Goal: Check status: Check status

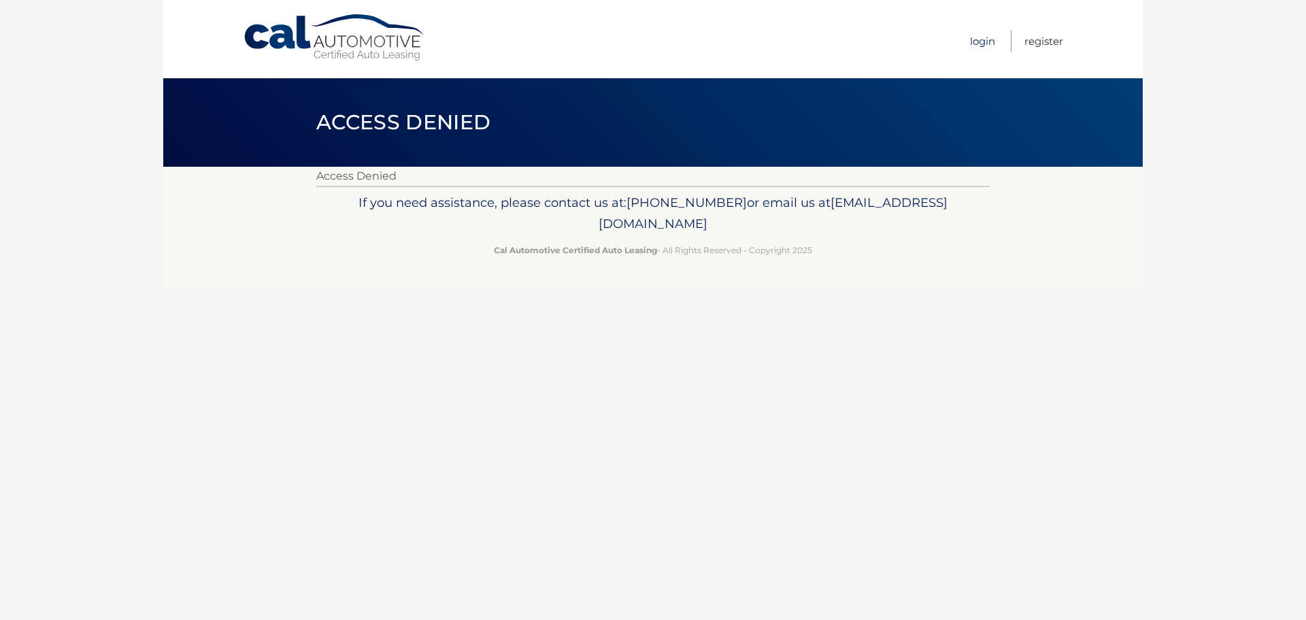
click at [977, 37] on link "Login" at bounding box center [982, 41] width 25 height 22
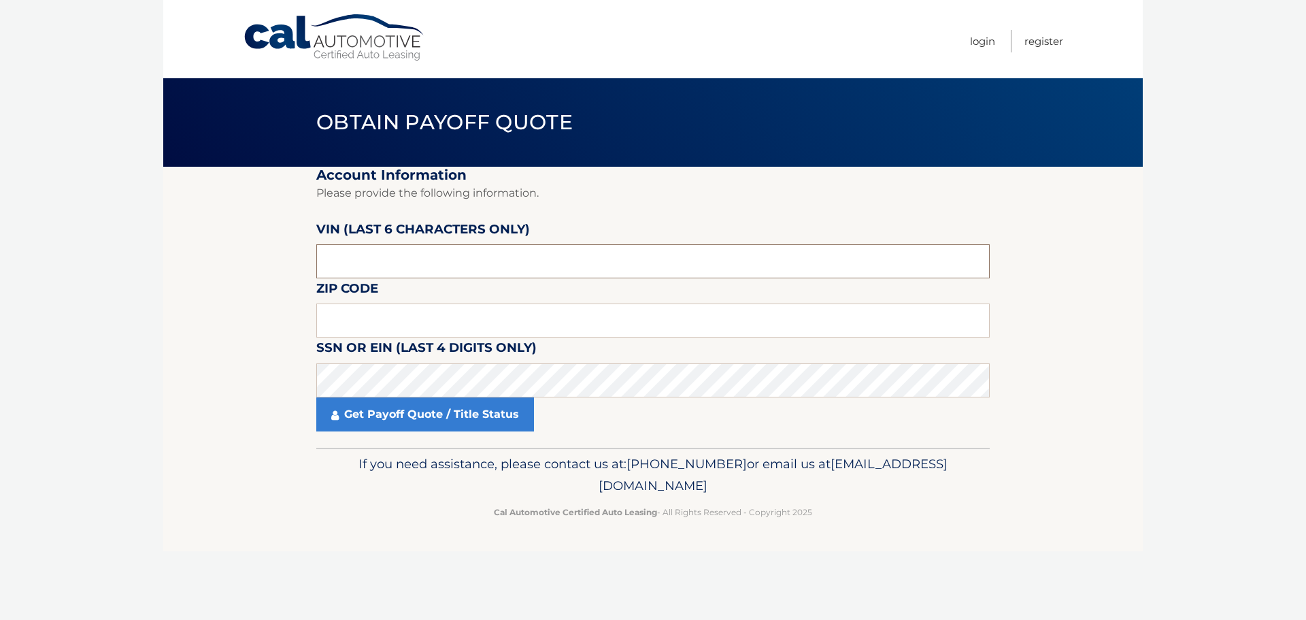
click at [384, 277] on input "text" at bounding box center [653, 261] width 674 height 34
click at [424, 252] on input "text" at bounding box center [653, 261] width 674 height 34
type input "536526"
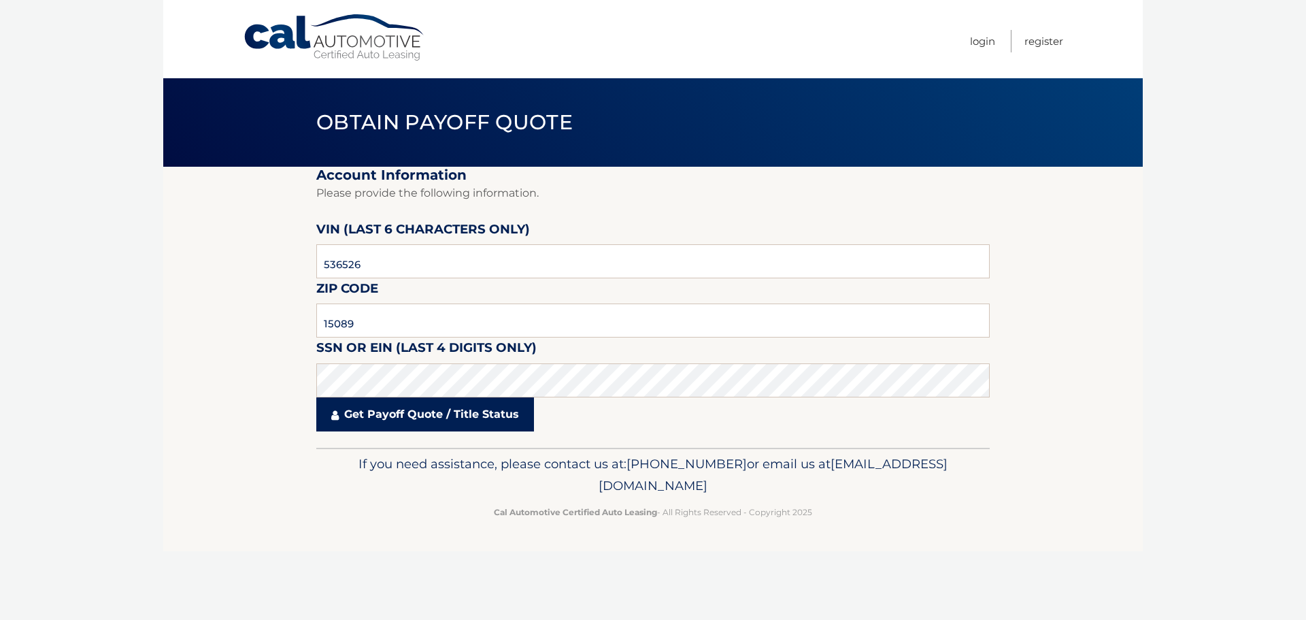
click at [379, 413] on link "Get Payoff Quote / Title Status" at bounding box center [425, 414] width 218 height 34
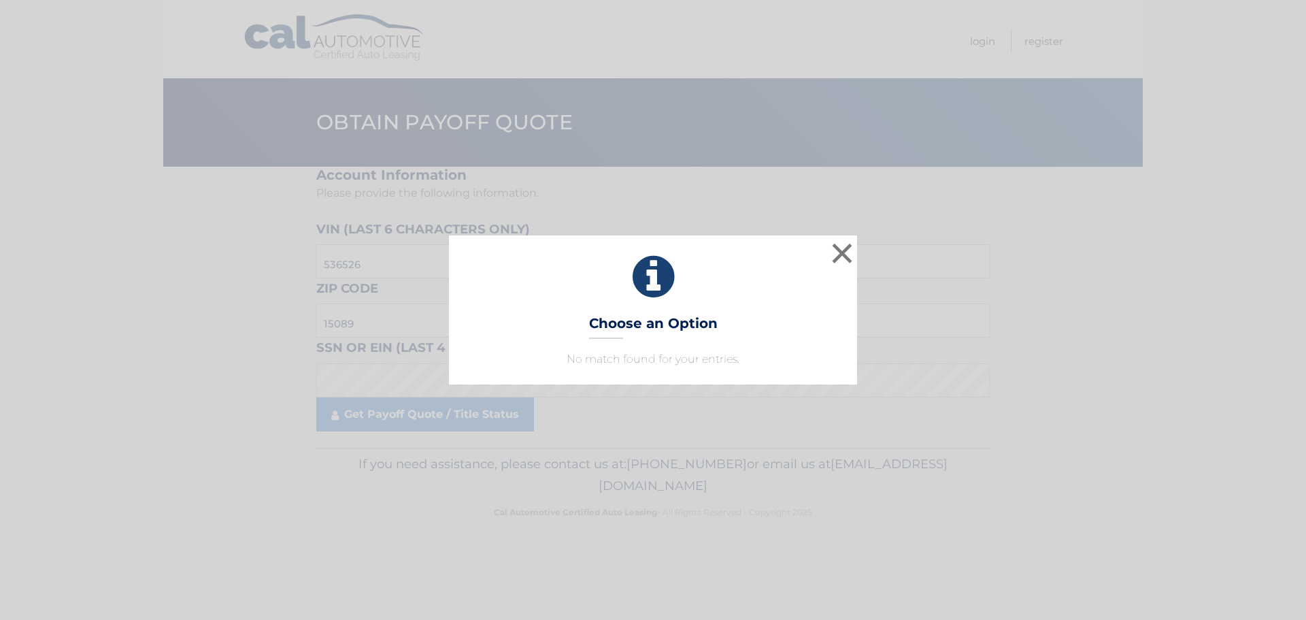
click at [623, 358] on p "No match found for your entries." at bounding box center [653, 359] width 374 height 16
click at [838, 248] on button "×" at bounding box center [842, 253] width 27 height 27
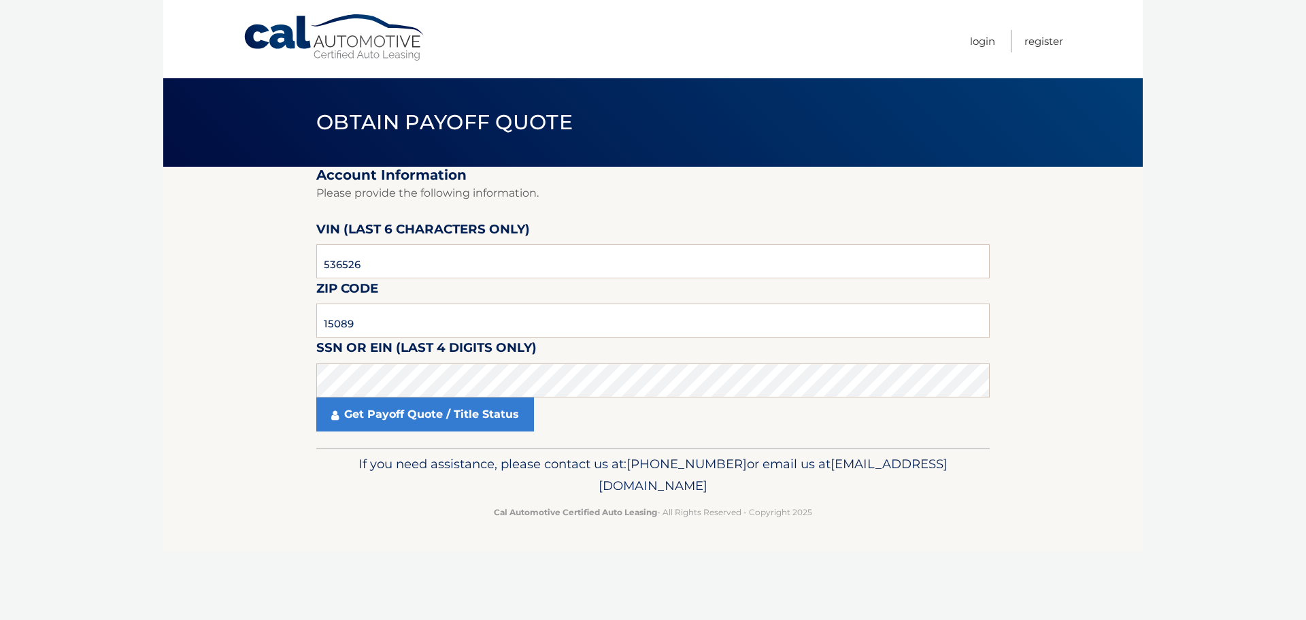
click at [303, 304] on section "Account Information Please provide the following information. VIN (last 6 chara…" at bounding box center [653, 307] width 980 height 281
click at [365, 318] on input "15089" at bounding box center [653, 320] width 674 height 34
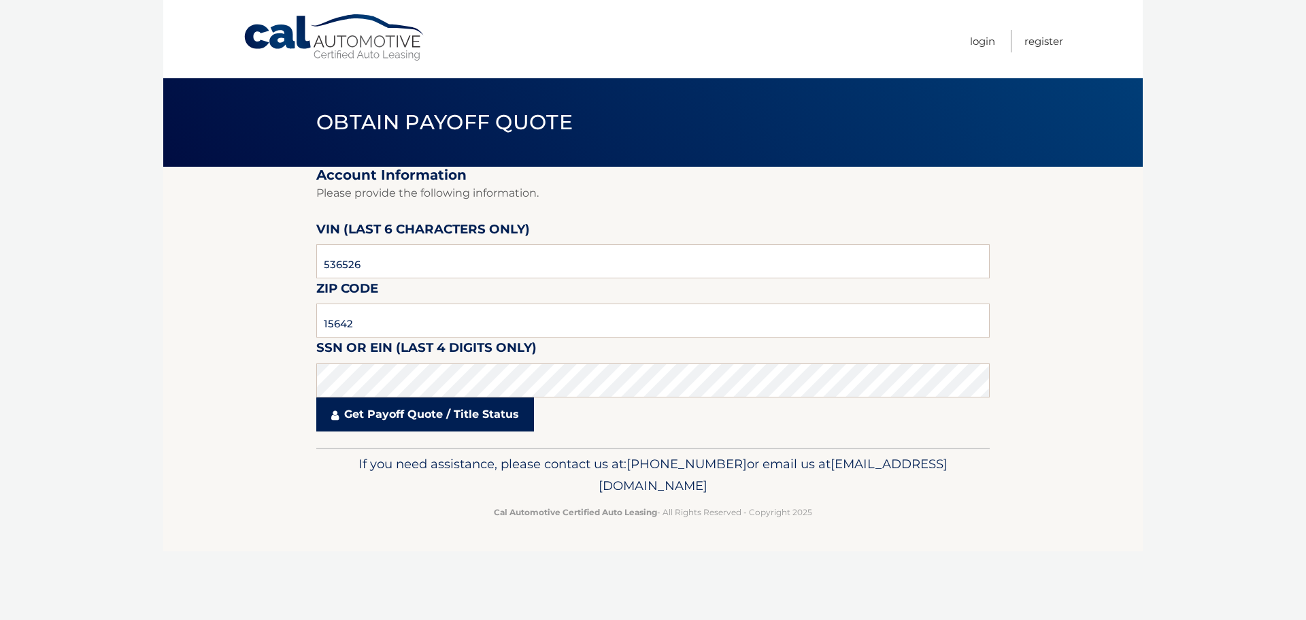
click at [389, 421] on link "Get Payoff Quote / Title Status" at bounding box center [425, 414] width 218 height 34
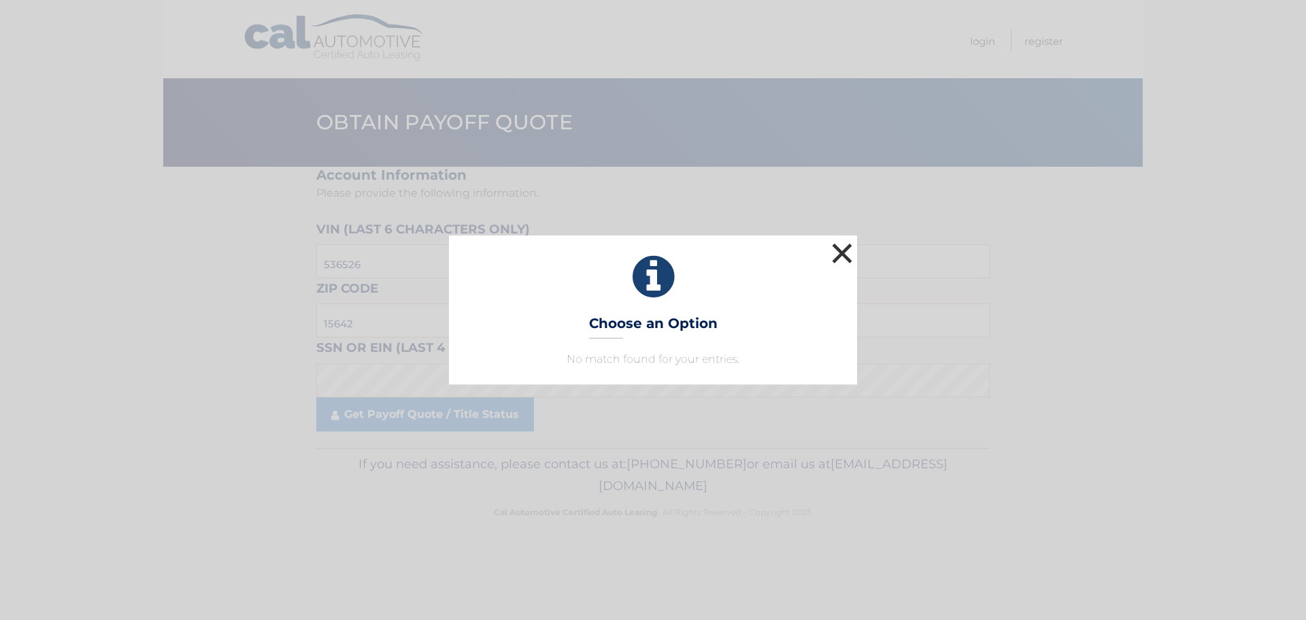
click at [849, 249] on button "×" at bounding box center [842, 253] width 27 height 27
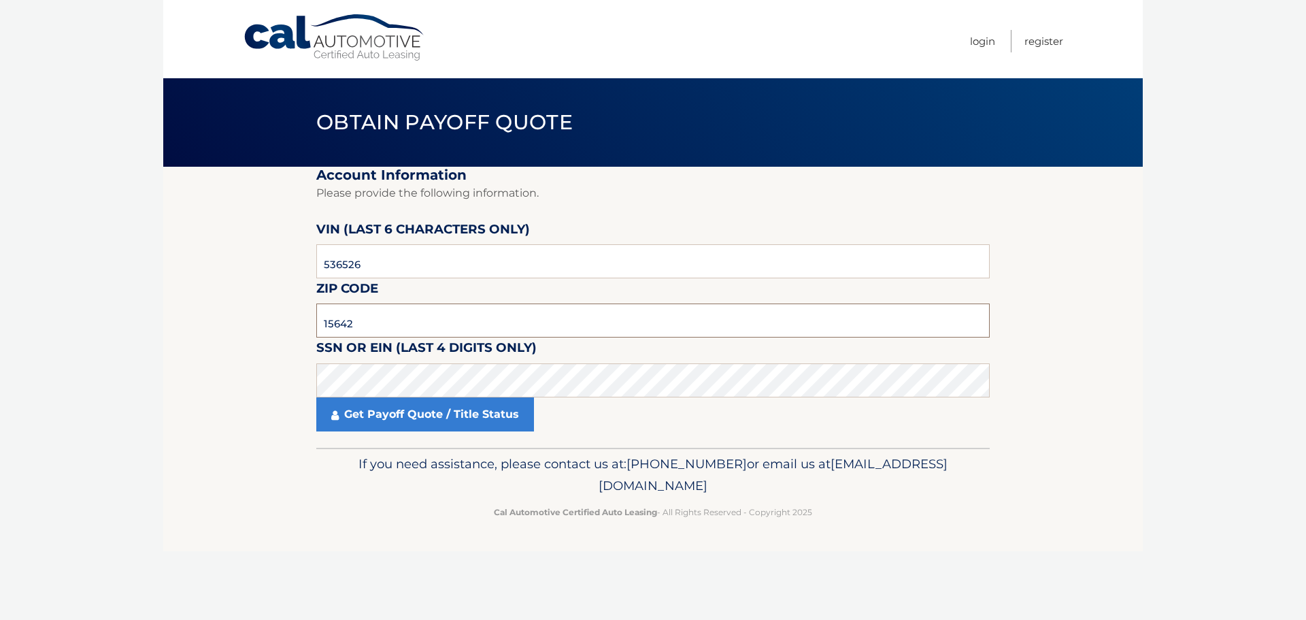
drag, startPoint x: 385, startPoint y: 320, endPoint x: 112, endPoint y: 345, distance: 274.0
click at [112, 345] on body "Cal Automotive Menu Login Register Obtain Payoff Quote" at bounding box center [653, 310] width 1306 height 620
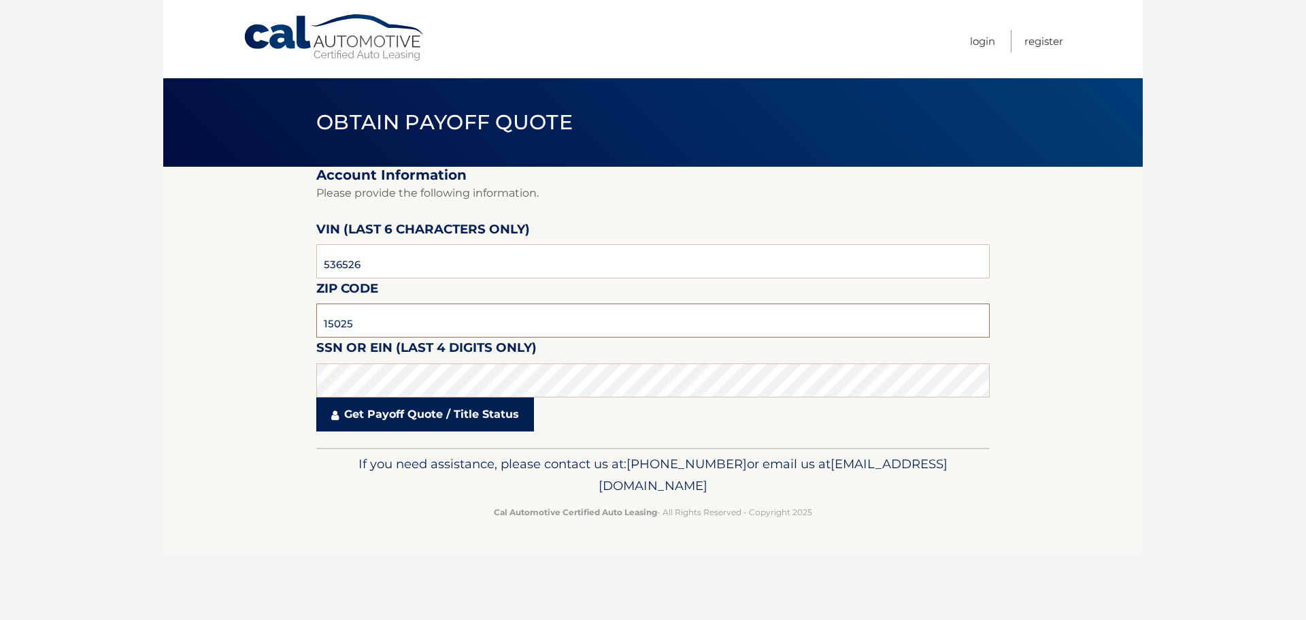
type input "15025"
click at [415, 418] on link "Get Payoff Quote / Title Status" at bounding box center [425, 414] width 218 height 34
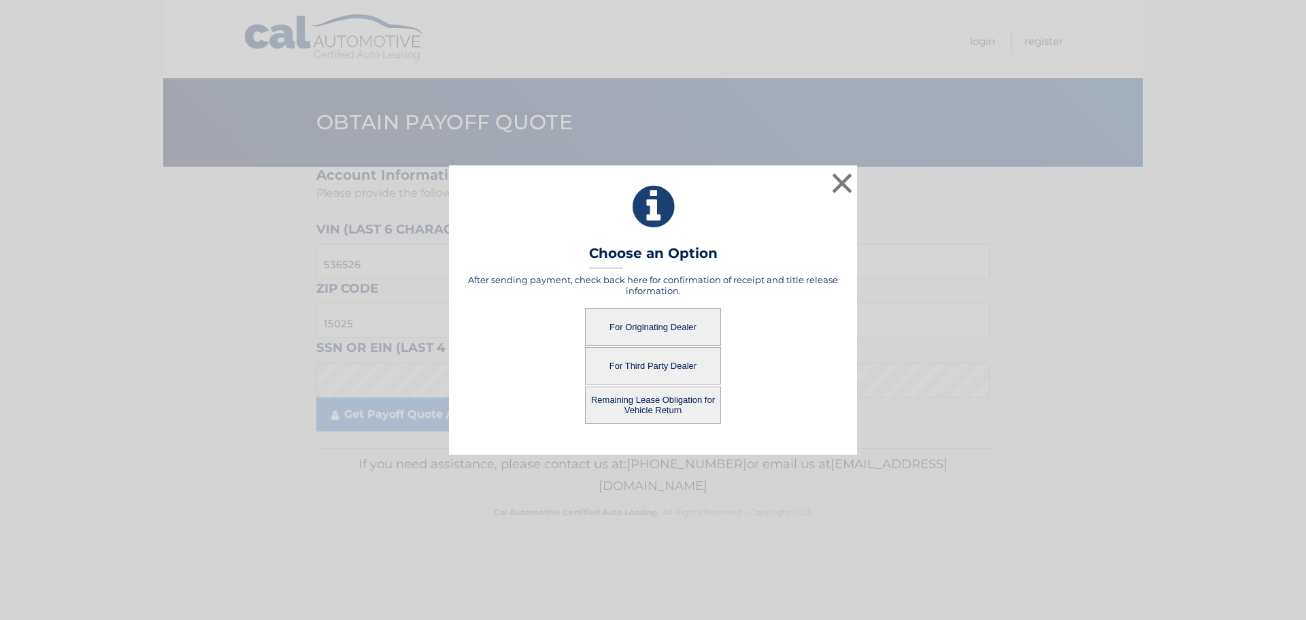
click at [658, 325] on button "For Originating Dealer" at bounding box center [653, 326] width 136 height 37
click at [640, 329] on button "For Originating Dealer" at bounding box center [653, 326] width 136 height 37
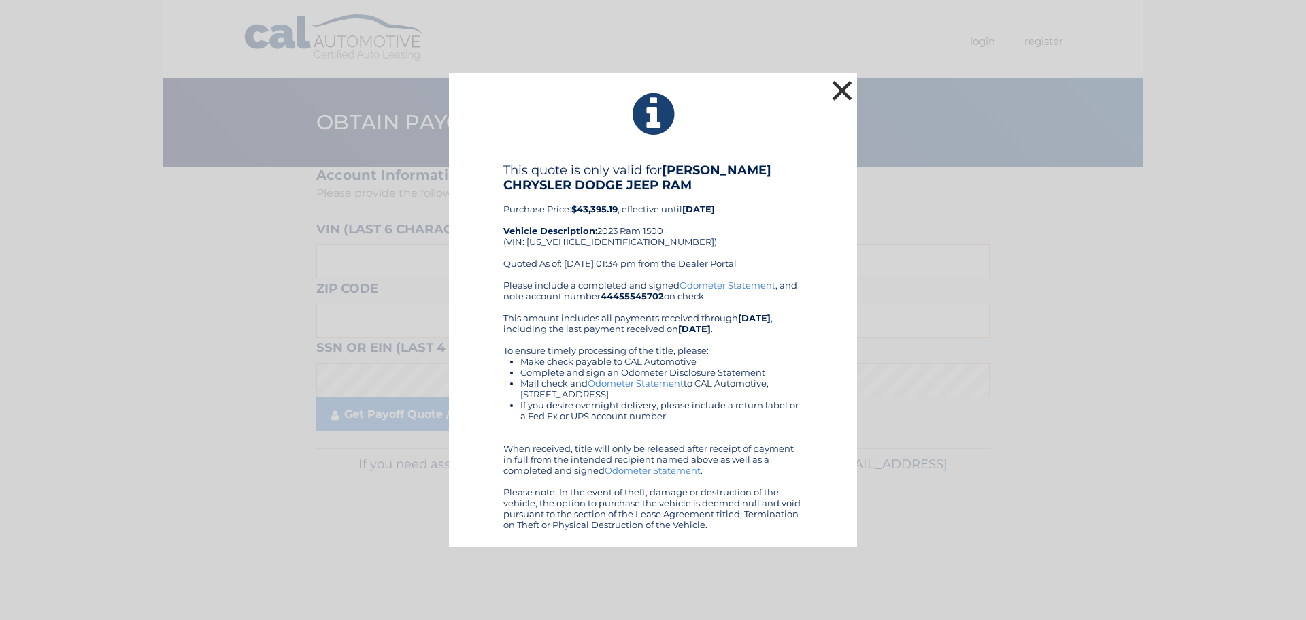
click at [848, 89] on button "×" at bounding box center [842, 90] width 27 height 27
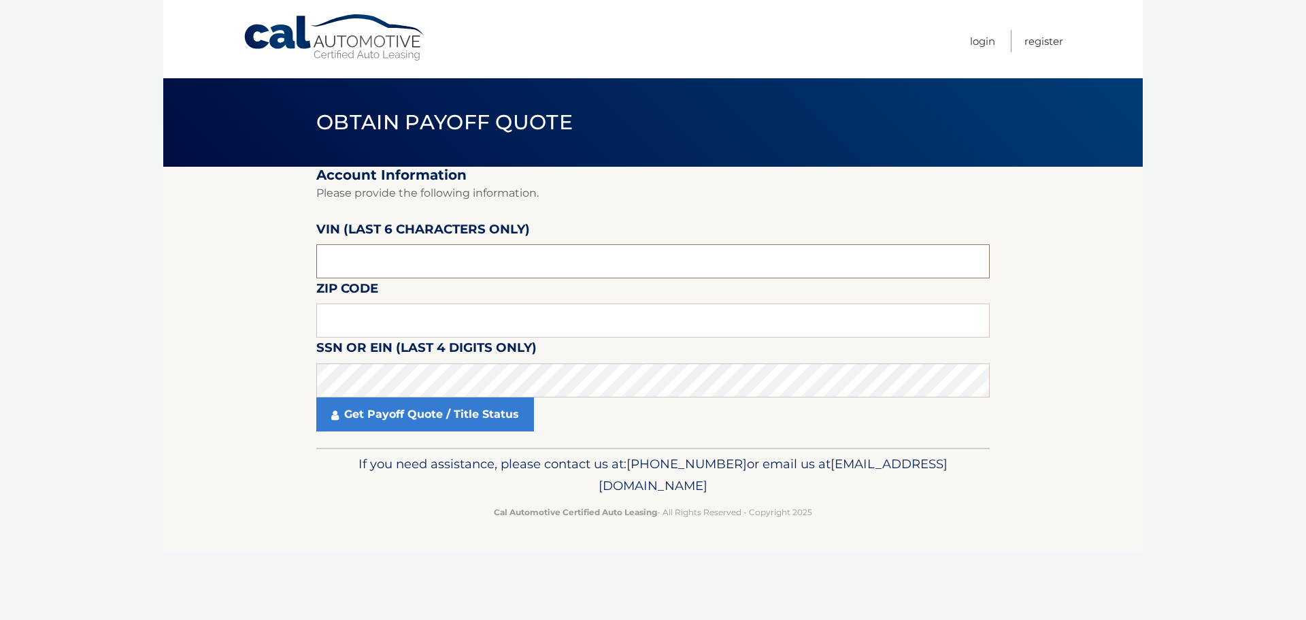
click at [364, 261] on input "text" at bounding box center [653, 261] width 674 height 34
type input "536526"
type input "15025"
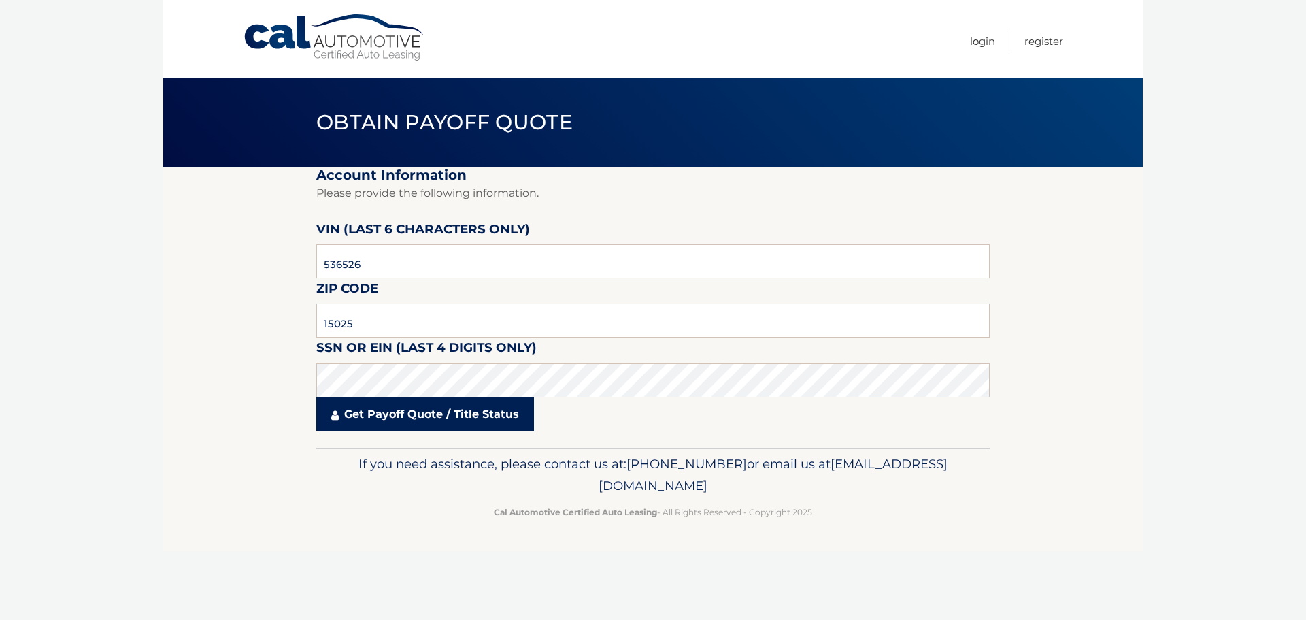
click at [381, 426] on link "Get Payoff Quote / Title Status" at bounding box center [425, 414] width 218 height 34
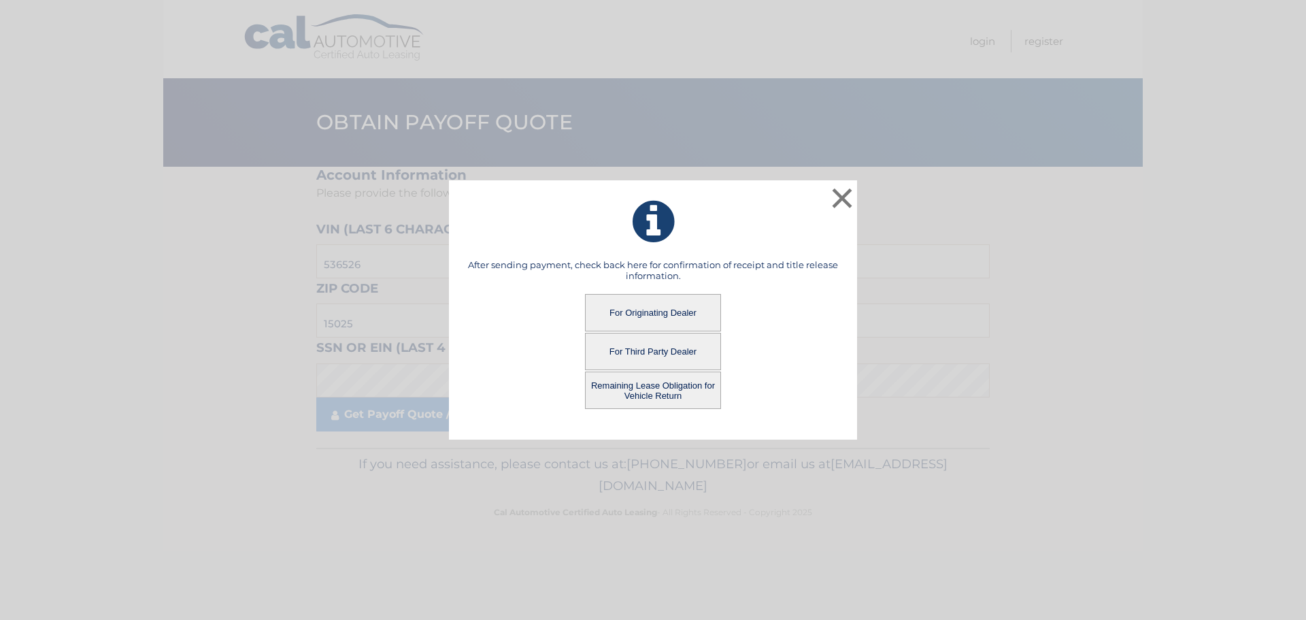
click at [631, 379] on button "Remaining Lease Obligation for Vehicle Return" at bounding box center [653, 390] width 136 height 37
click at [644, 394] on button "Remaining Lease Obligation for Vehicle Return" at bounding box center [653, 390] width 136 height 37
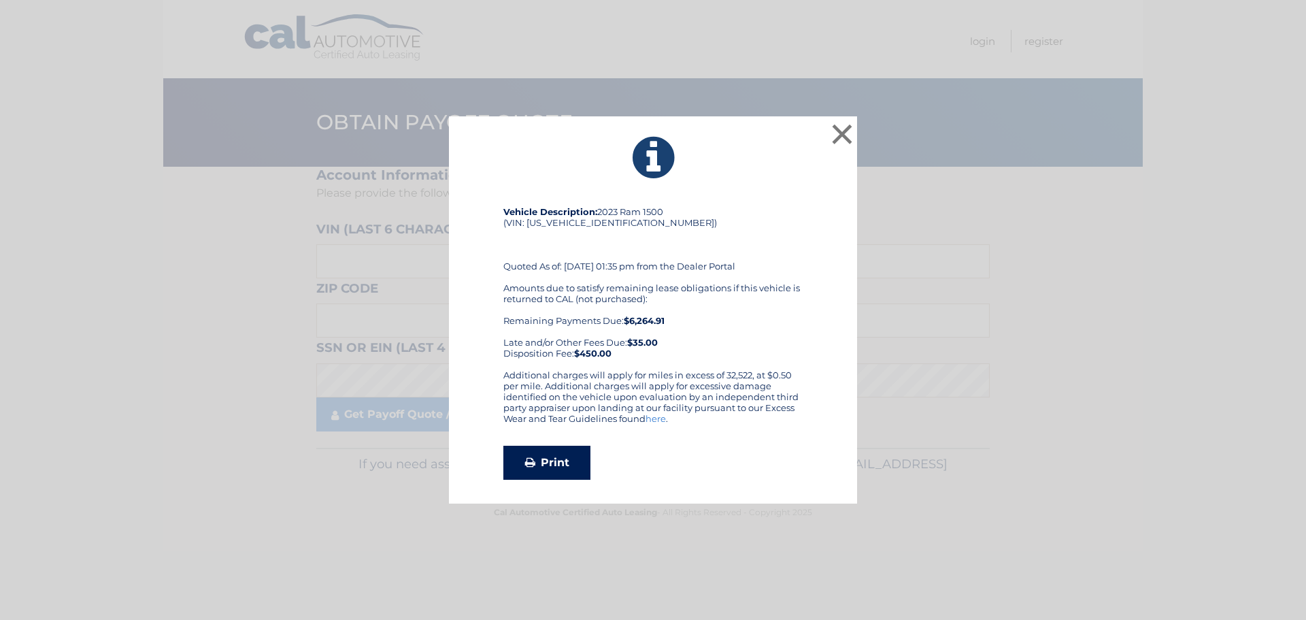
click at [538, 474] on link "Print" at bounding box center [547, 463] width 87 height 34
click at [544, 472] on link "Print" at bounding box center [547, 463] width 87 height 34
click at [839, 137] on button "×" at bounding box center [842, 133] width 27 height 27
